Goal: Navigation & Orientation: Find specific page/section

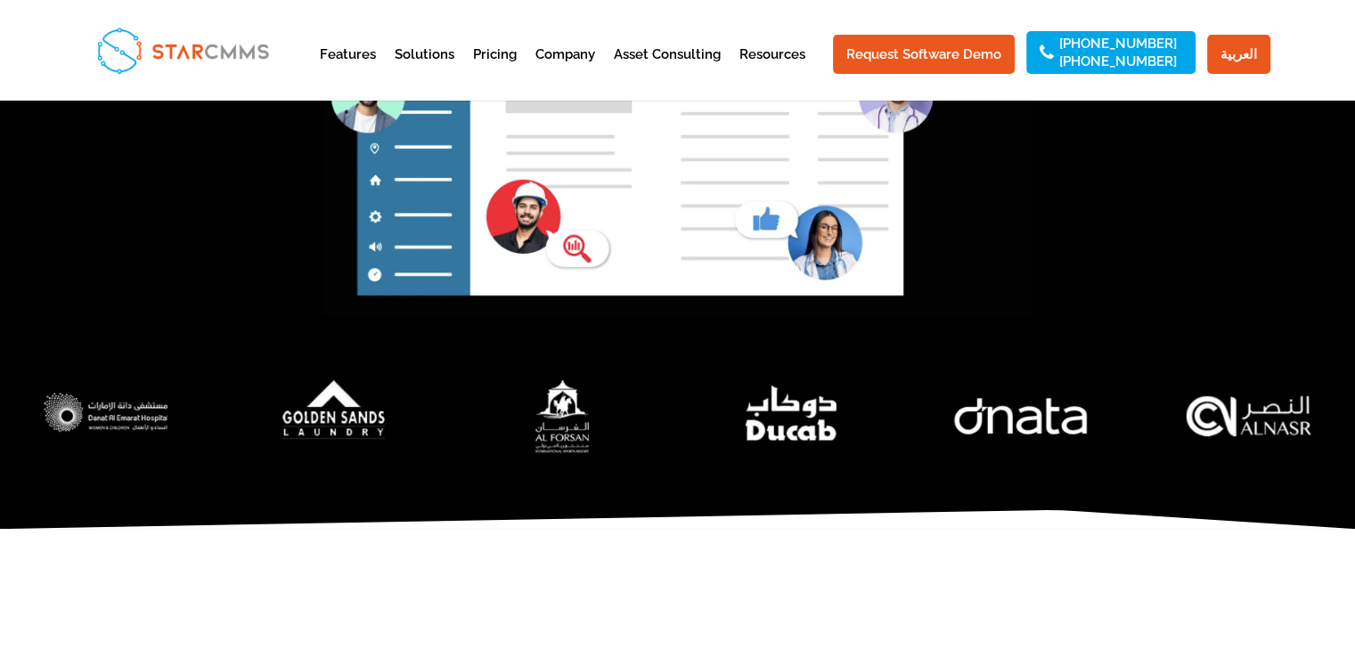
scroll to position [146, 306]
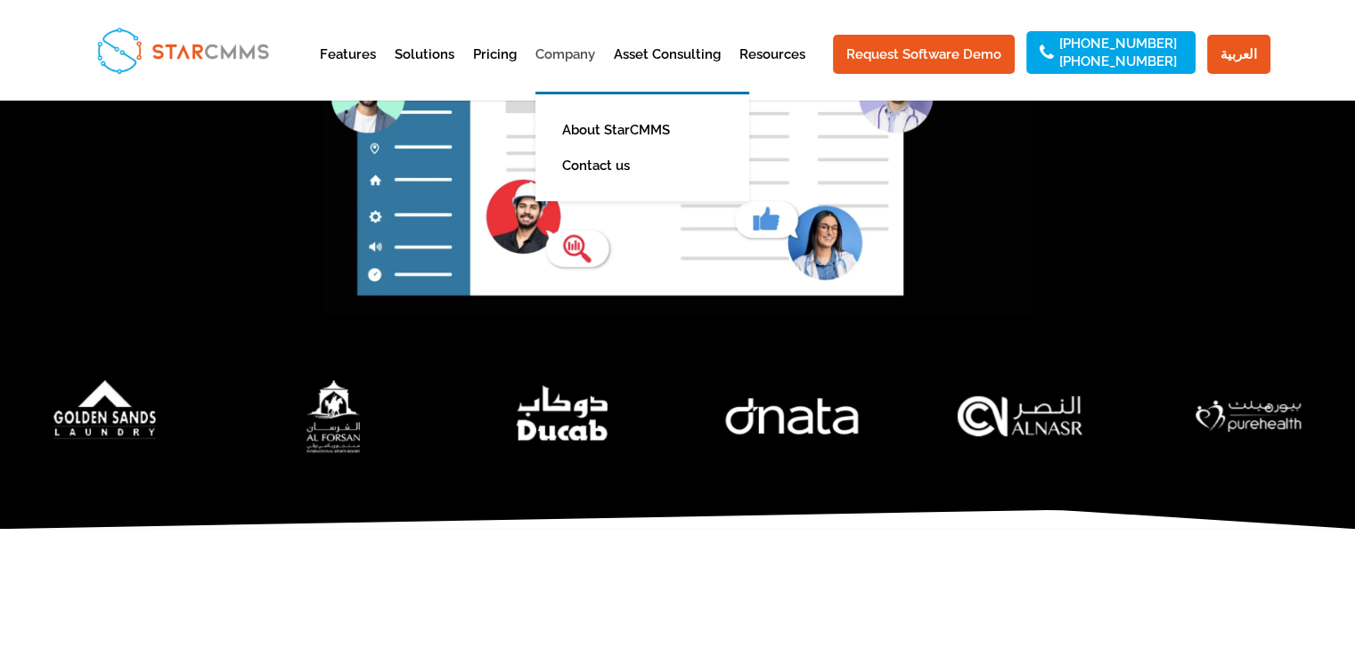
click at [584, 49] on link "Company" at bounding box center [565, 70] width 60 height 44
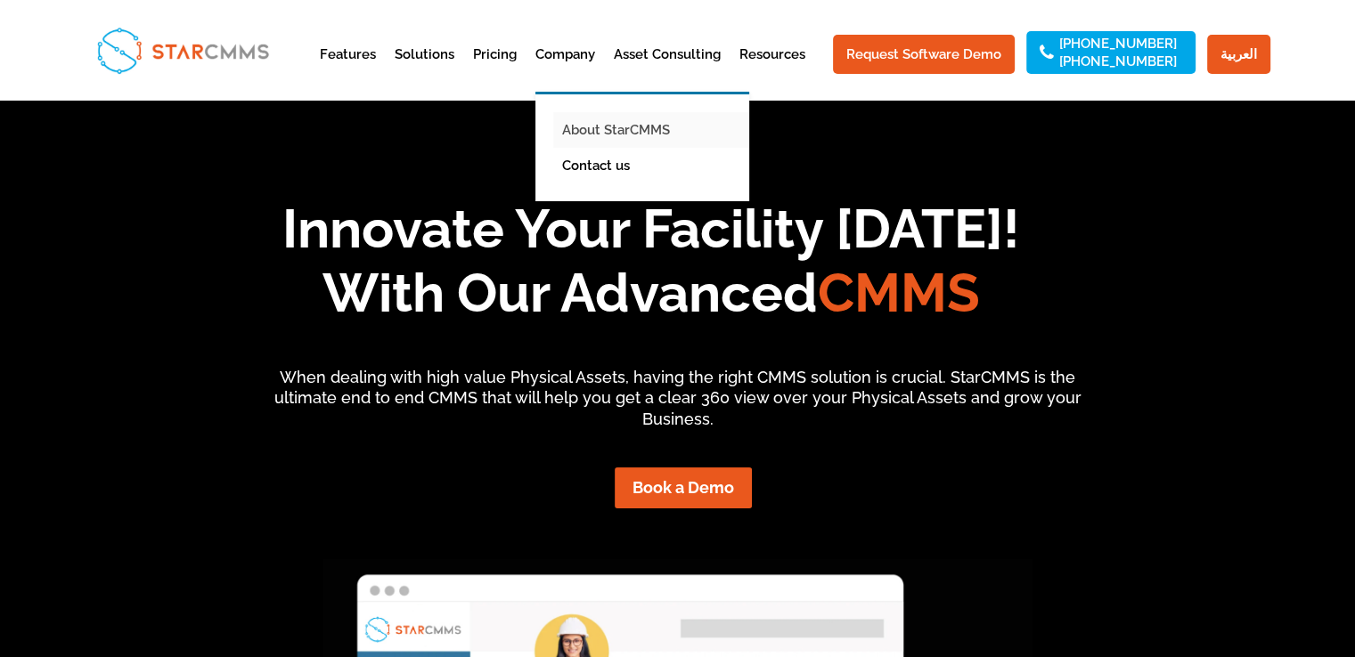
click at [622, 127] on link "About StarCMMS" at bounding box center [655, 130] width 205 height 36
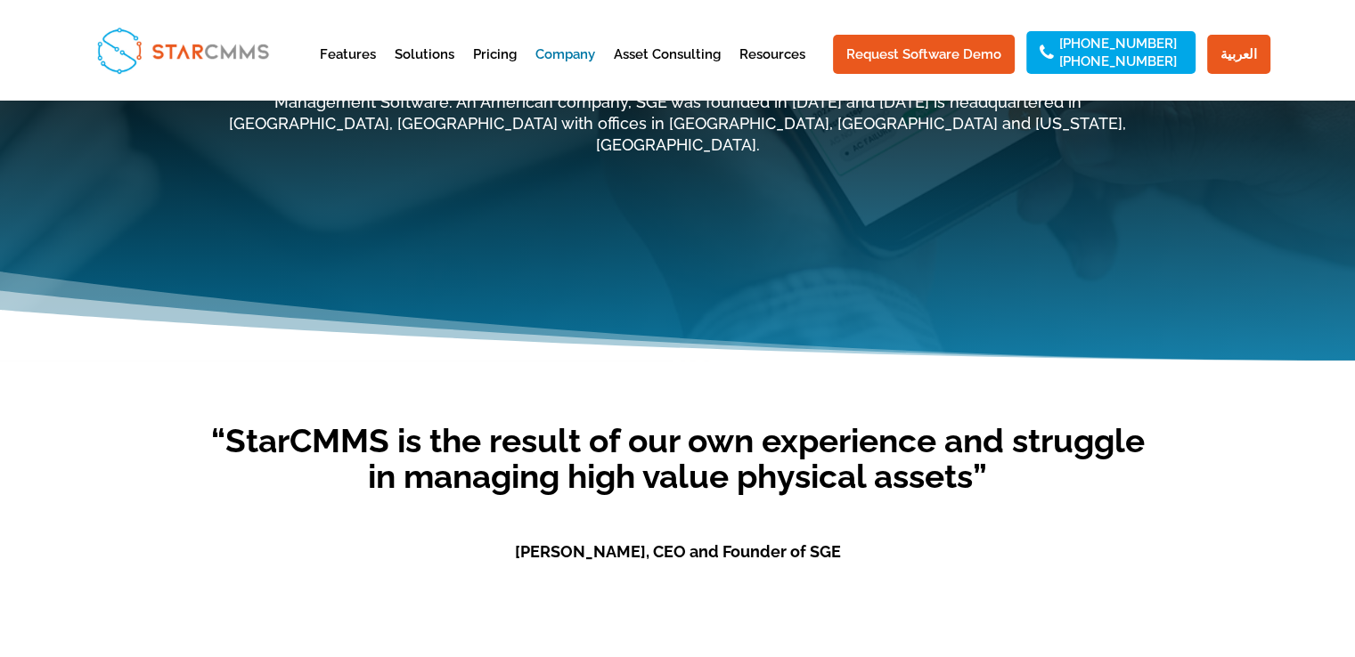
scroll to position [713, 0]
